Goal: Information Seeking & Learning: Learn about a topic

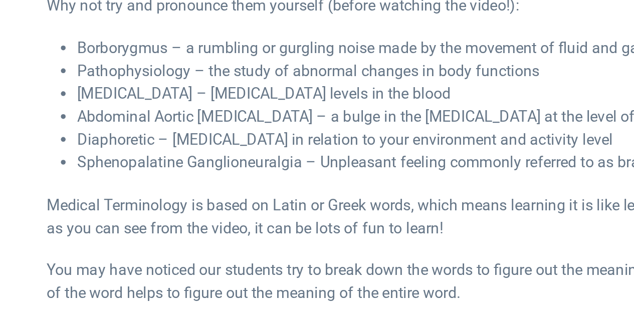
scroll to position [554, 0]
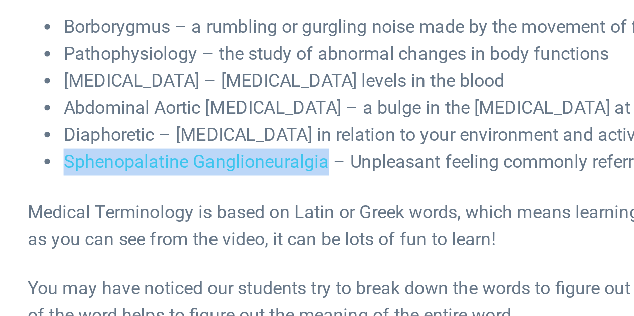
drag, startPoint x: 114, startPoint y: 163, endPoint x: 231, endPoint y: 165, distance: 116.8
click at [231, 165] on li "Sphenopalatine Ganglioneuralgia – Unpleasant feeling commonly referred to as br…" at bounding box center [325, 164] width 423 height 12
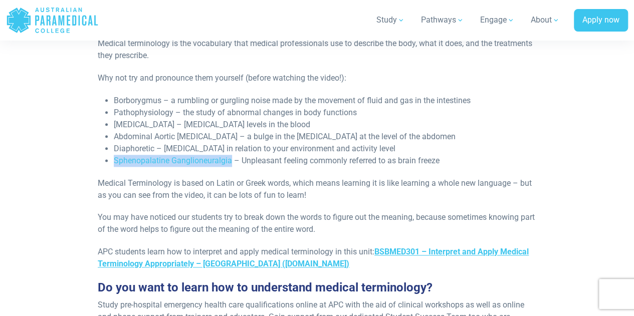
scroll to position [557, 0]
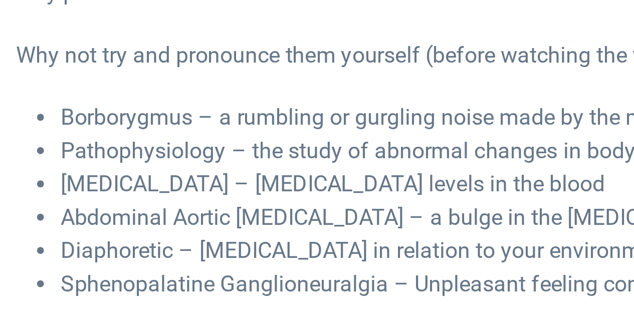
click at [137, 99] on li "Borborygmus – a rumbling or gurgling noise made by the movement of fluid and ga…" at bounding box center [325, 101] width 423 height 12
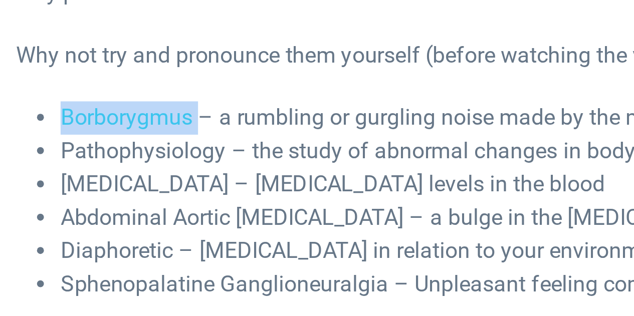
click at [137, 99] on li "Borborygmus – a rumbling or gurgling noise made by the movement of fluid and ga…" at bounding box center [325, 101] width 423 height 12
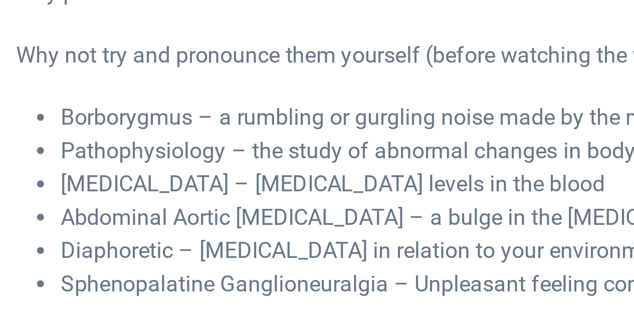
click at [142, 125] on li "[MEDICAL_DATA] – [MEDICAL_DATA] levels in the blood" at bounding box center [325, 125] width 423 height 12
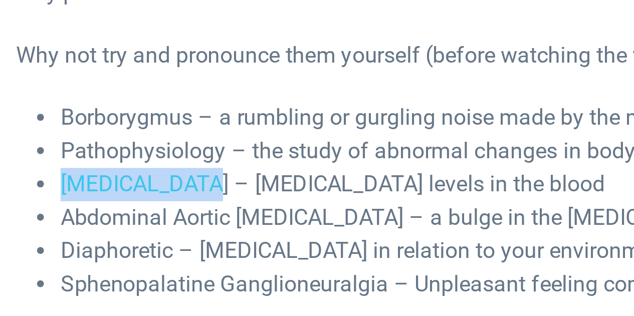
click at [142, 125] on li "[MEDICAL_DATA] – [MEDICAL_DATA] levels in the blood" at bounding box center [325, 125] width 423 height 12
